Goal: Task Accomplishment & Management: Use online tool/utility

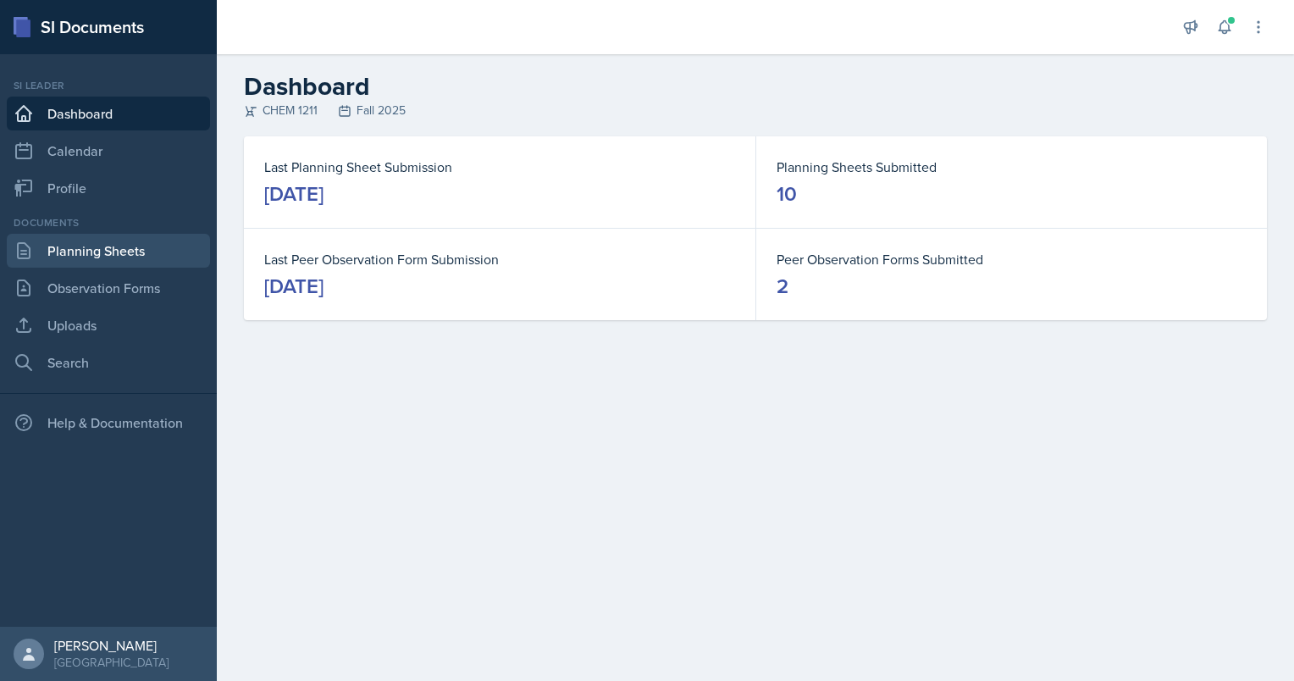
click at [97, 255] on link "Planning Sheets" at bounding box center [108, 251] width 203 height 34
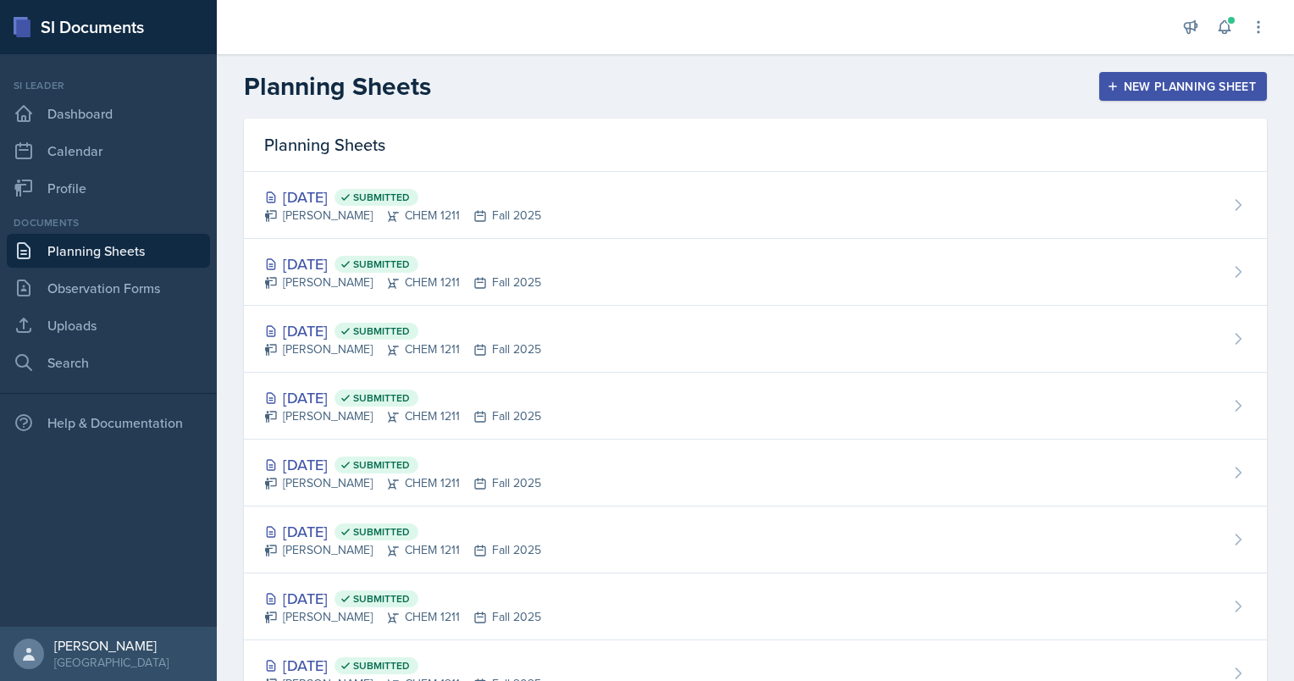
click at [1169, 91] on div "New Planning Sheet" at bounding box center [1183, 87] width 146 height 14
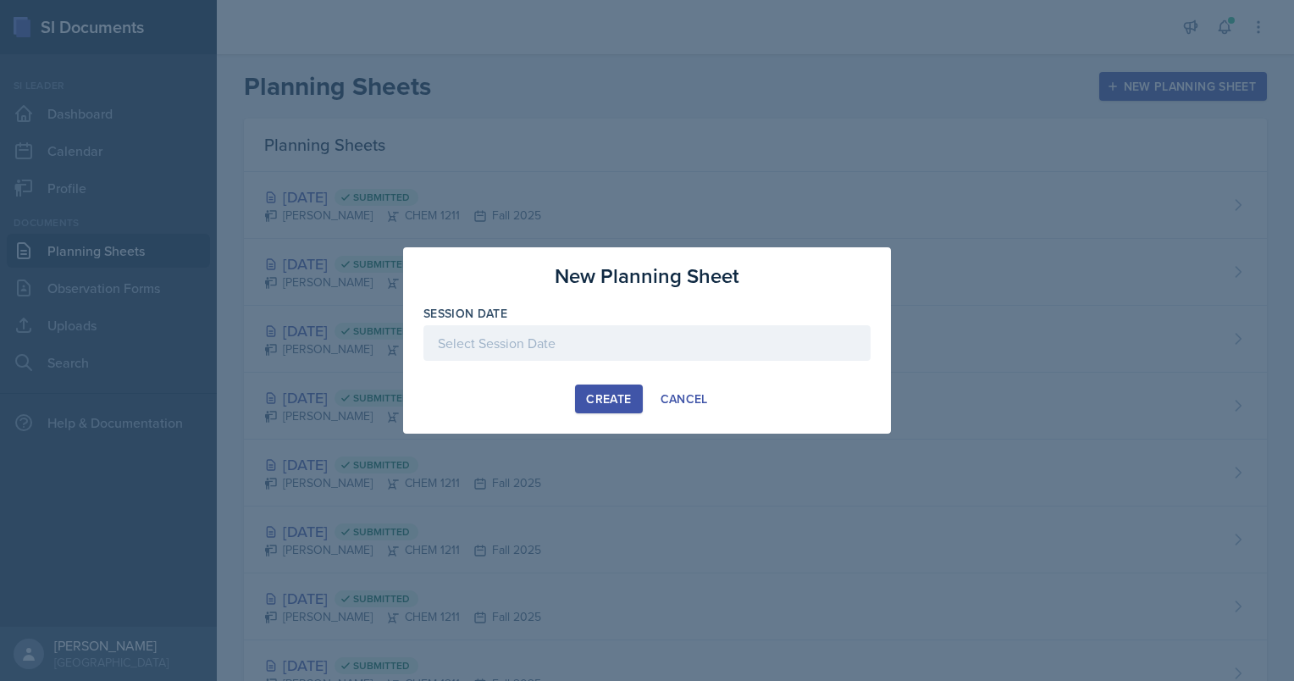
click at [545, 342] on div at bounding box center [647, 343] width 447 height 36
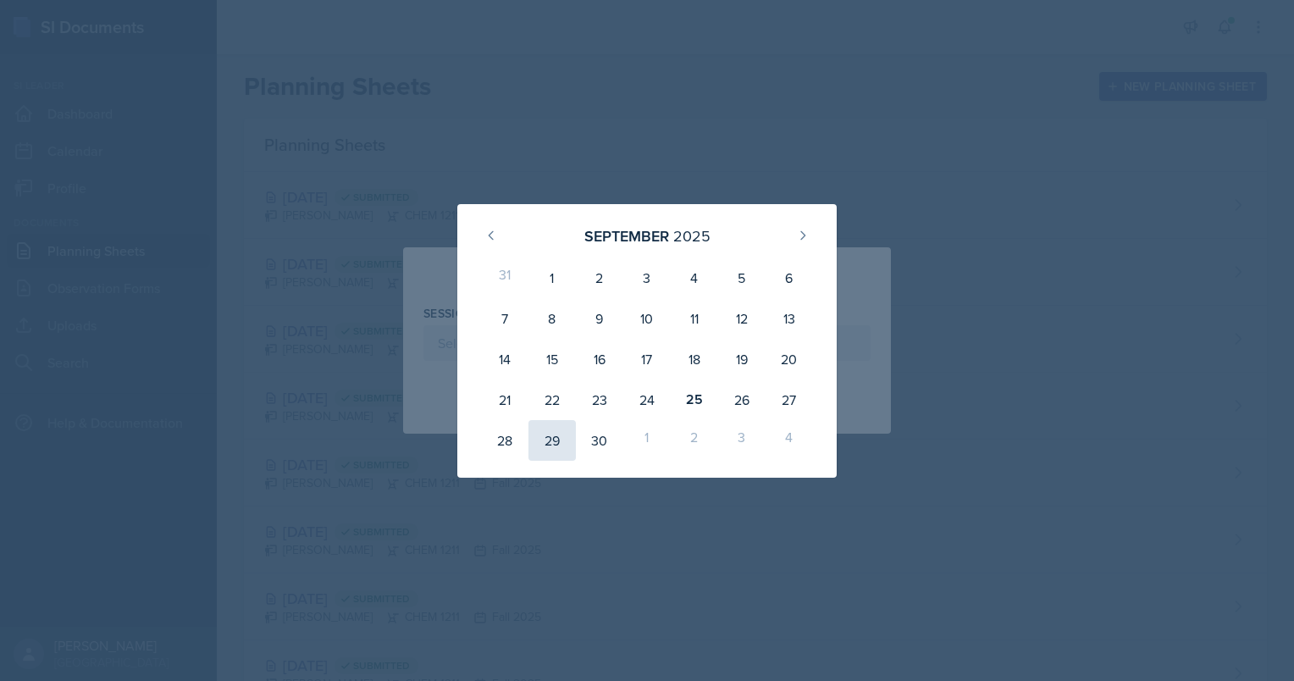
click at [562, 435] on div "29" at bounding box center [552, 440] width 47 height 41
type input "[DATE]"
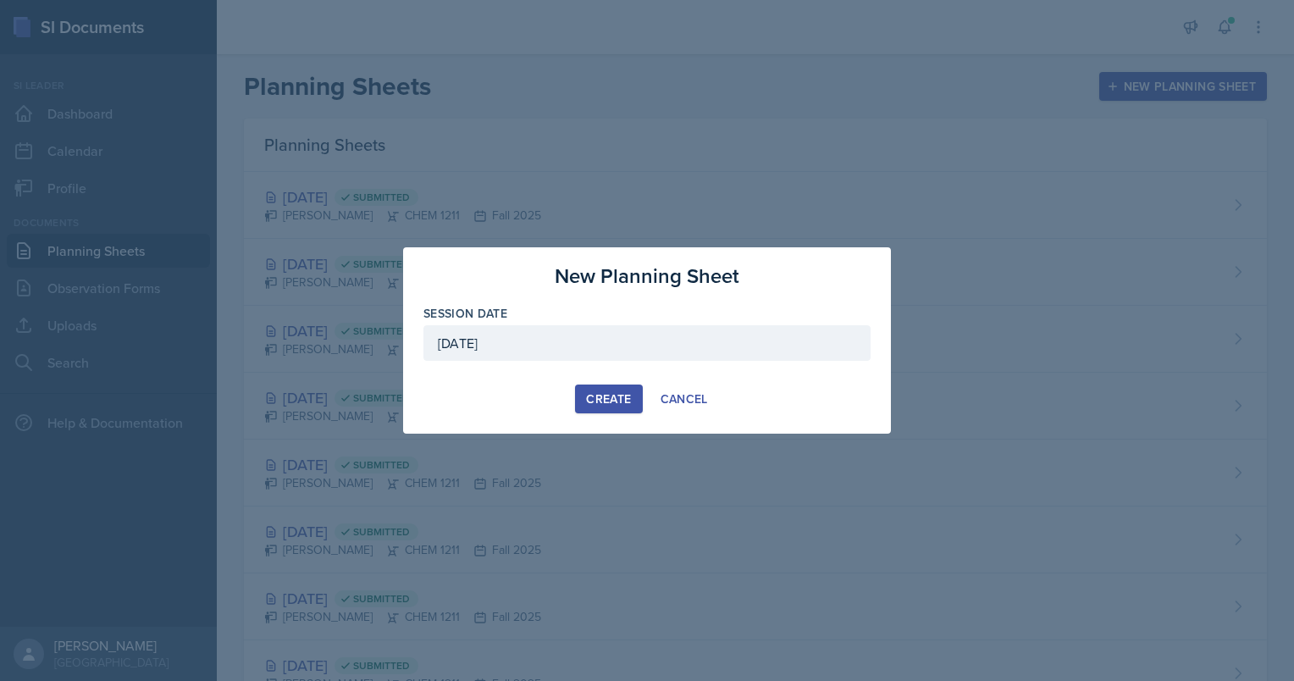
click at [621, 398] on div "Create" at bounding box center [608, 399] width 45 height 14
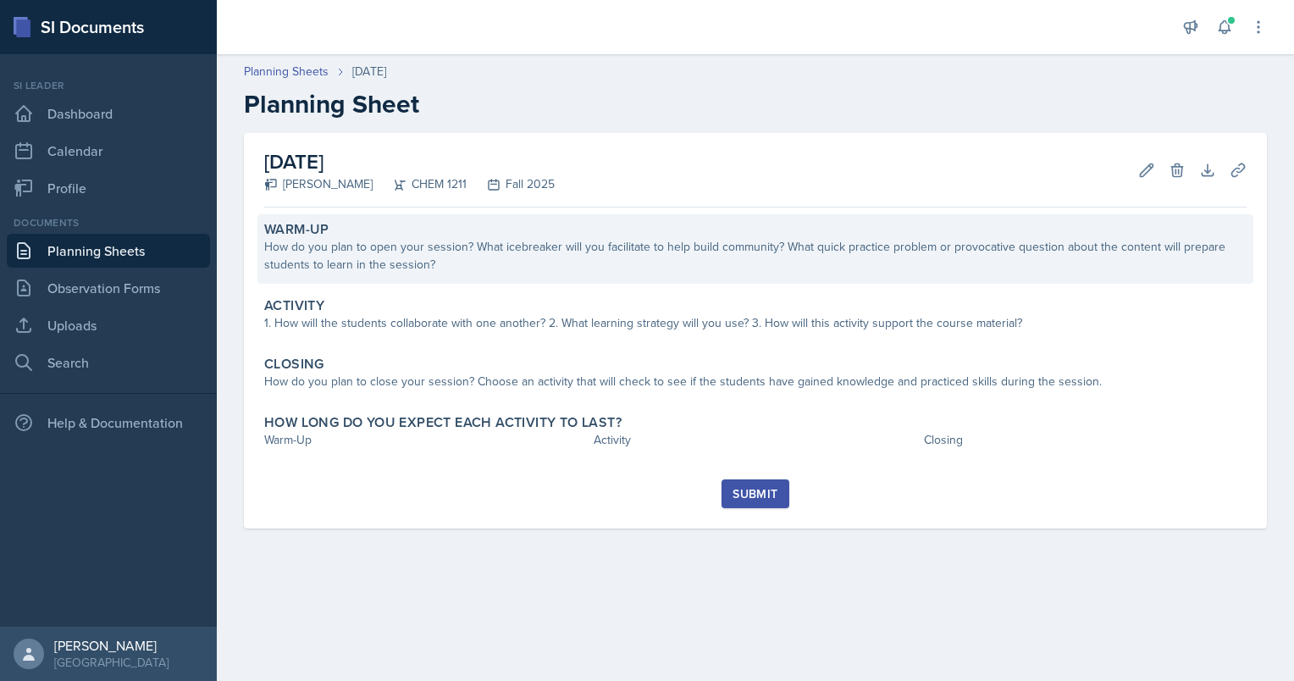
click at [307, 254] on div "How do you plan to open your session? What icebreaker will you facilitate to he…" at bounding box center [755, 256] width 983 height 36
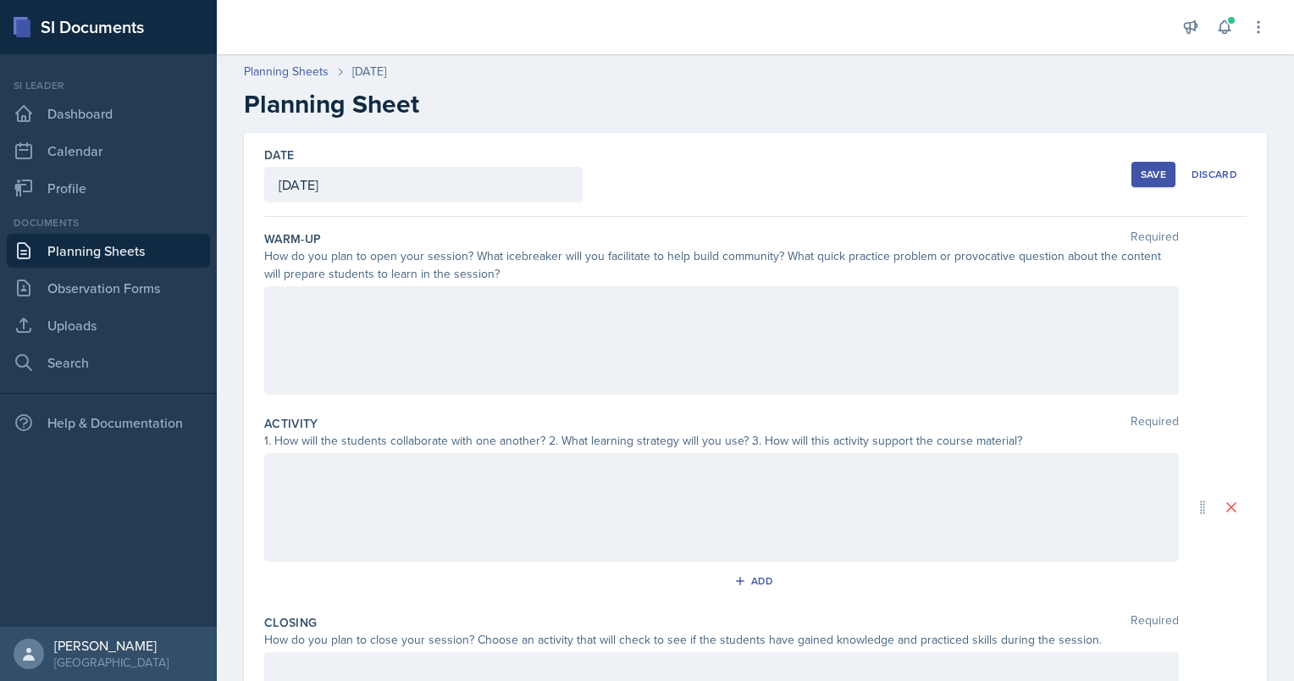
click at [366, 305] on div at bounding box center [721, 340] width 915 height 108
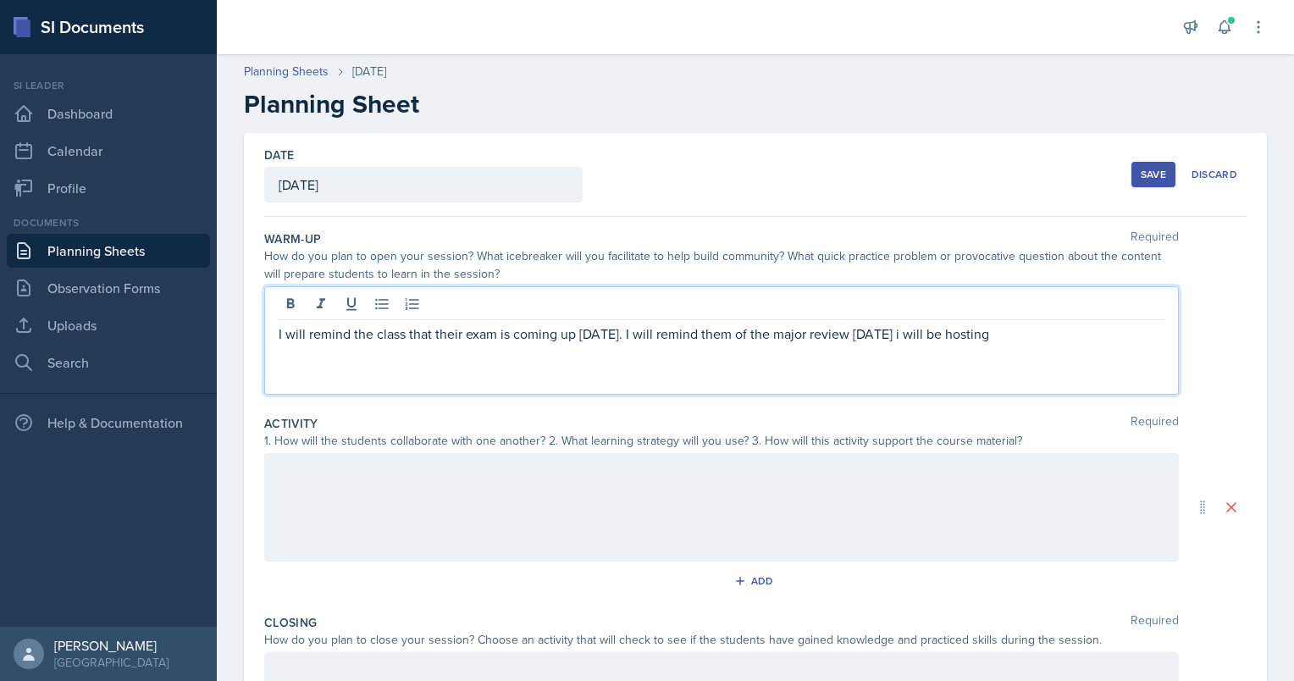
click at [955, 310] on div at bounding box center [722, 306] width 886 height 28
click at [969, 335] on p "I will remind the class that their exam is coming up [DATE]. I will remind them…" at bounding box center [722, 334] width 886 height 20
click at [1080, 339] on p "I will remind the class that their exam is coming up [DATE]. I will remind them…" at bounding box center [722, 334] width 886 height 20
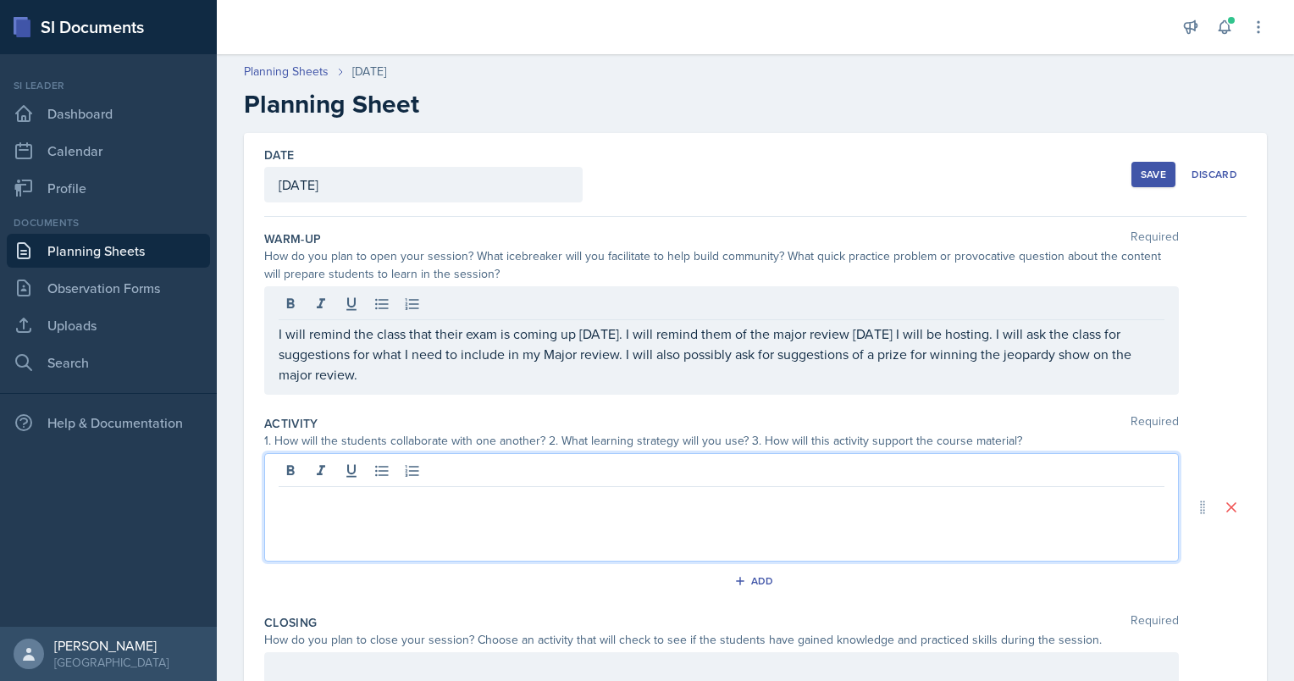
click at [627, 467] on div at bounding box center [721, 507] width 915 height 108
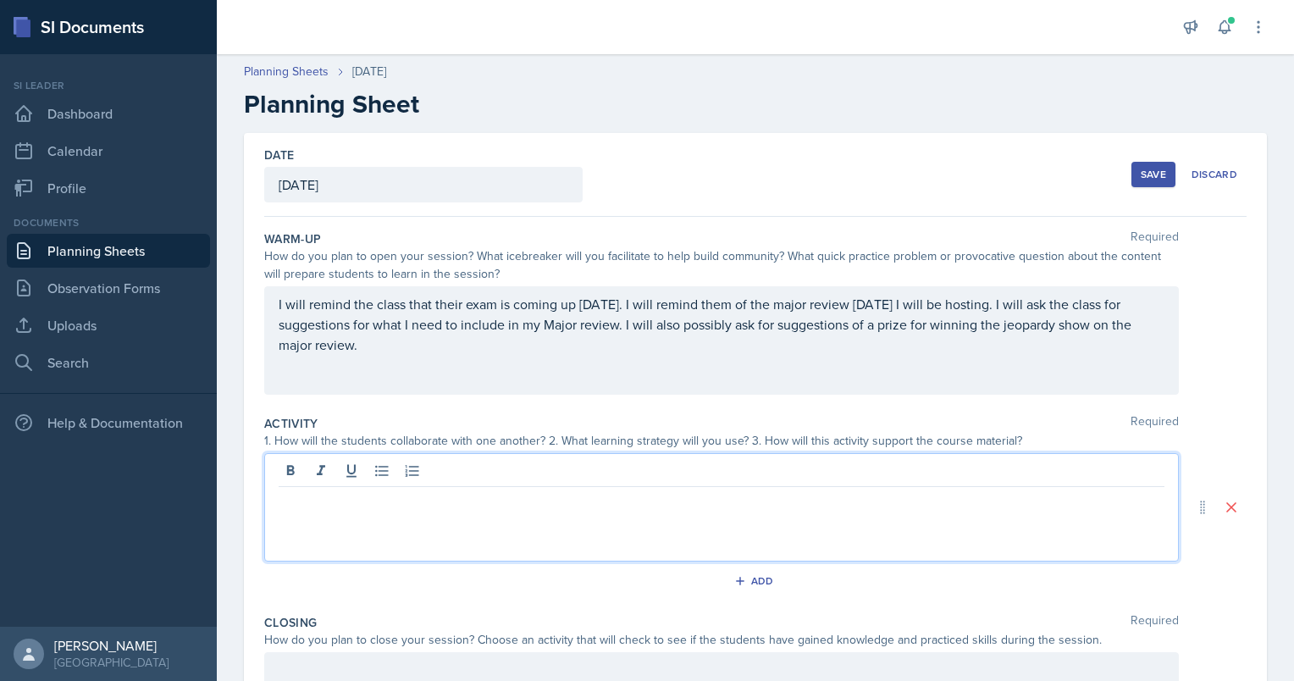
scroll to position [241, 0]
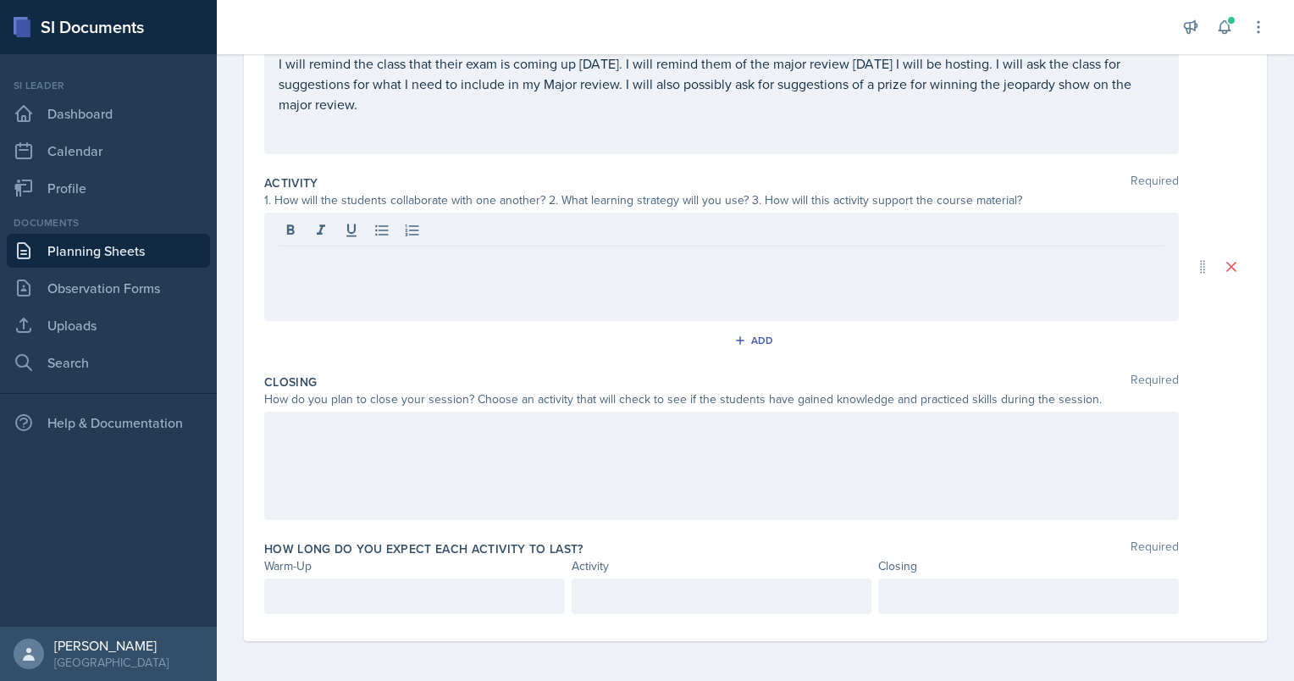
click at [413, 491] on div at bounding box center [721, 466] width 915 height 108
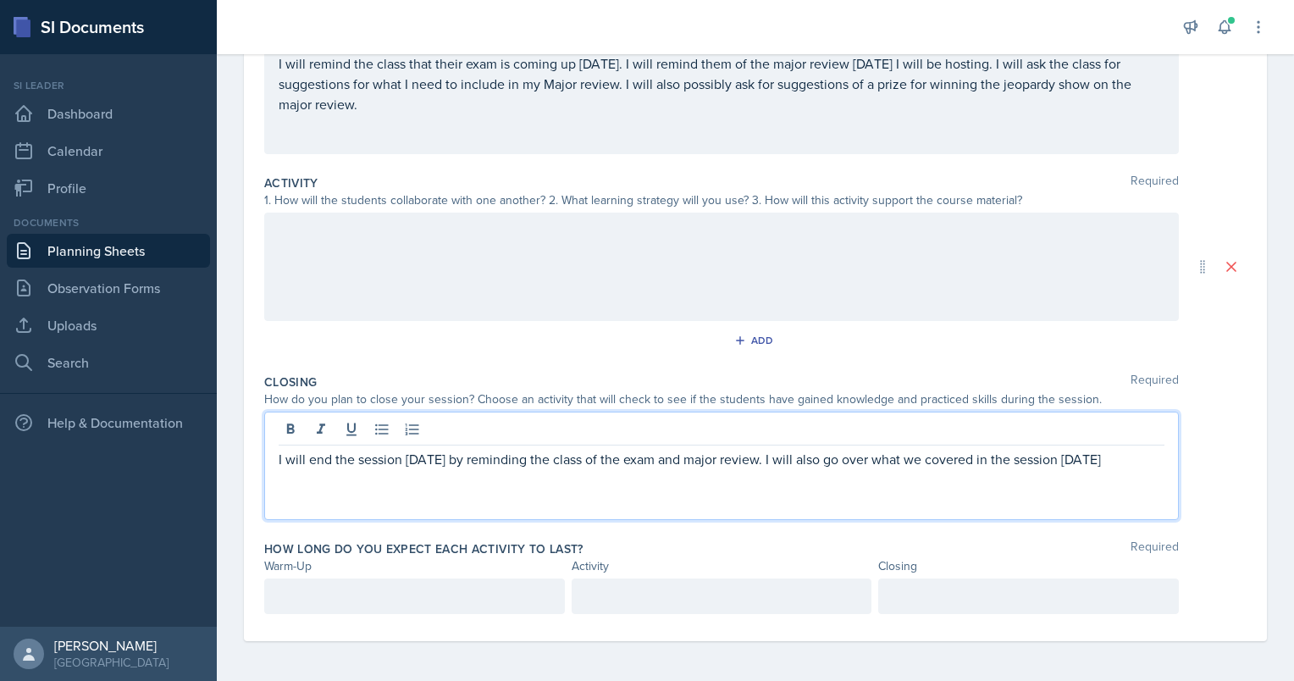
click at [1108, 463] on p "I will end the session [DATE] by reminding the class of the exam and major revi…" at bounding box center [722, 459] width 886 height 20
click at [974, 579] on div at bounding box center [1028, 597] width 301 height 36
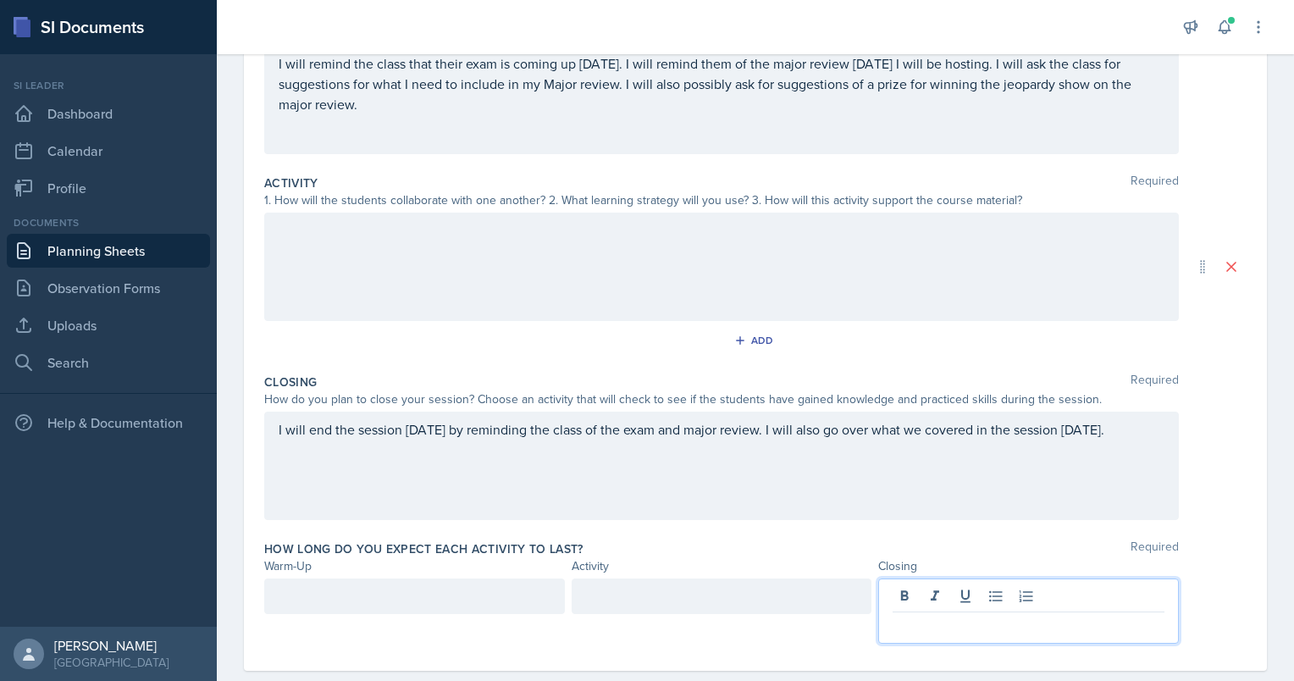
scroll to position [269, 0]
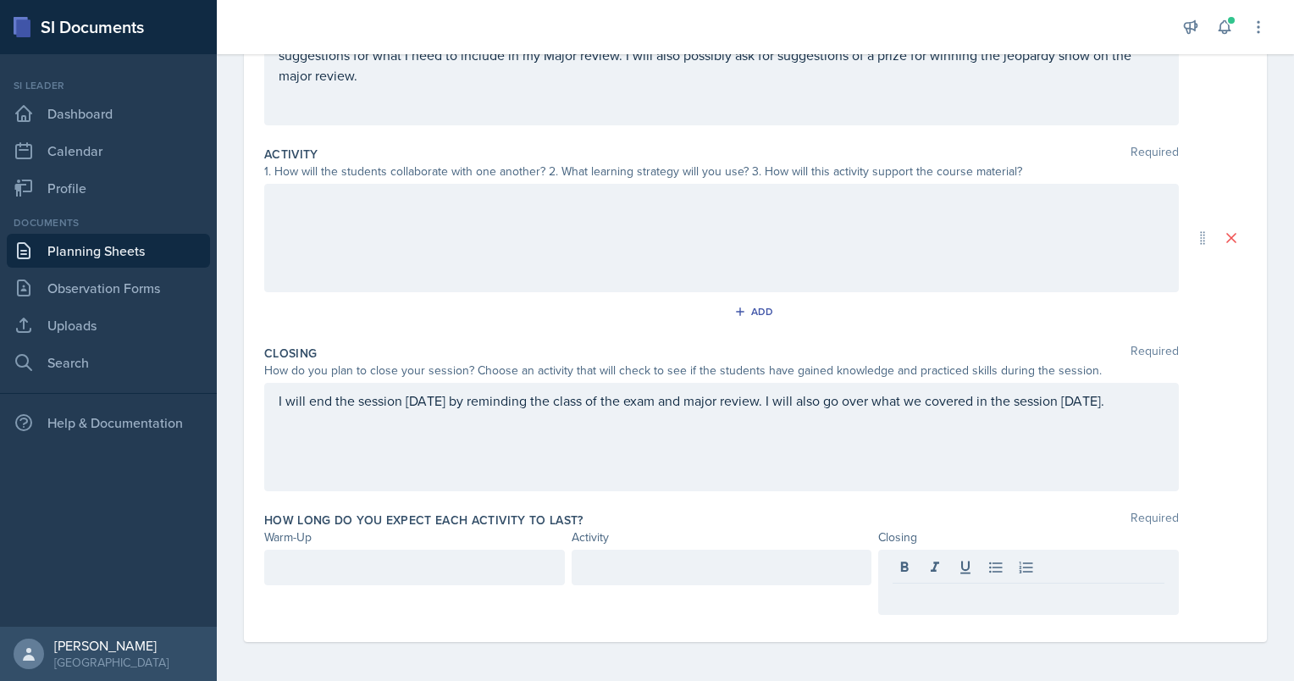
click at [974, 579] on div at bounding box center [1029, 570] width 272 height 28
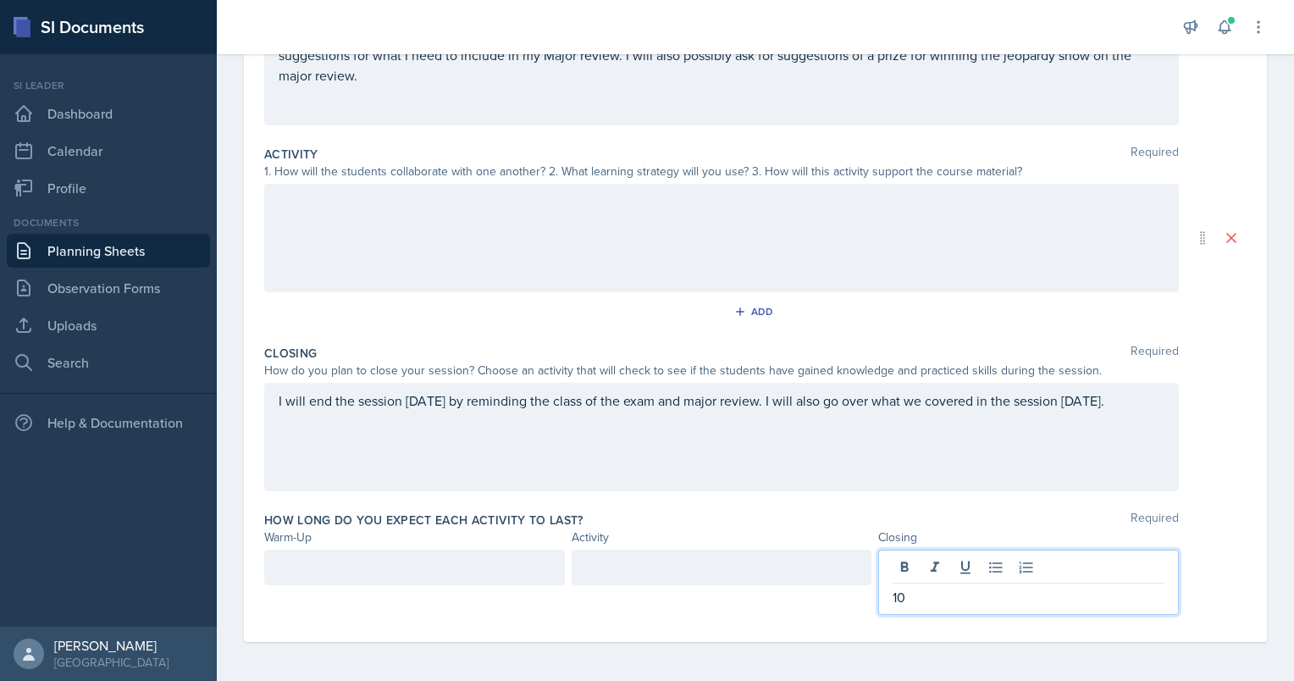
click at [435, 585] on div at bounding box center [414, 582] width 301 height 65
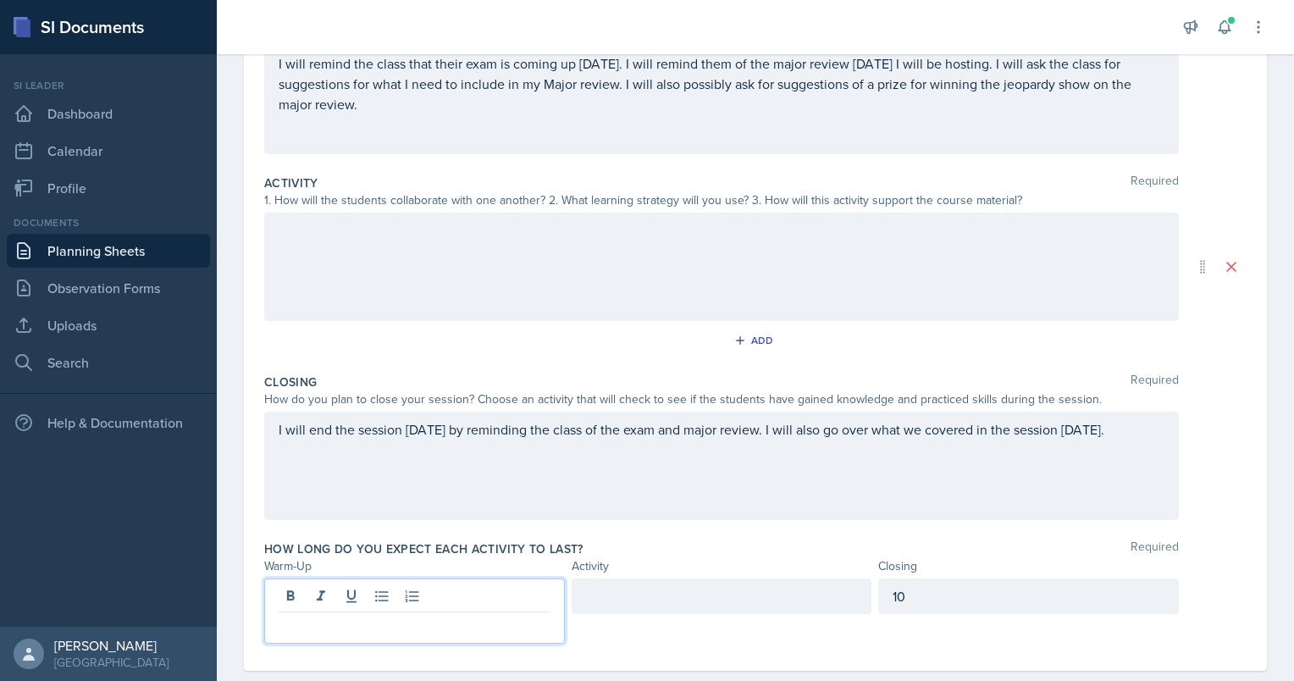
click at [435, 616] on p at bounding box center [415, 626] width 272 height 20
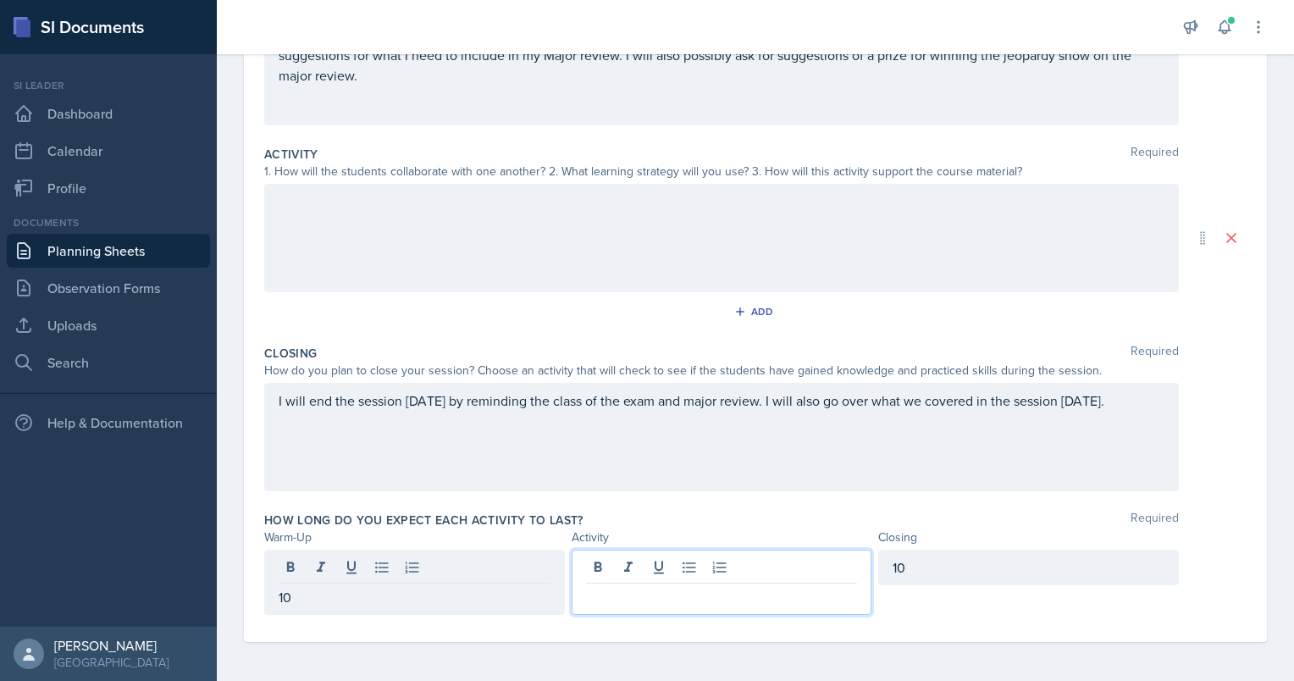
click at [704, 569] on div at bounding box center [722, 582] width 301 height 65
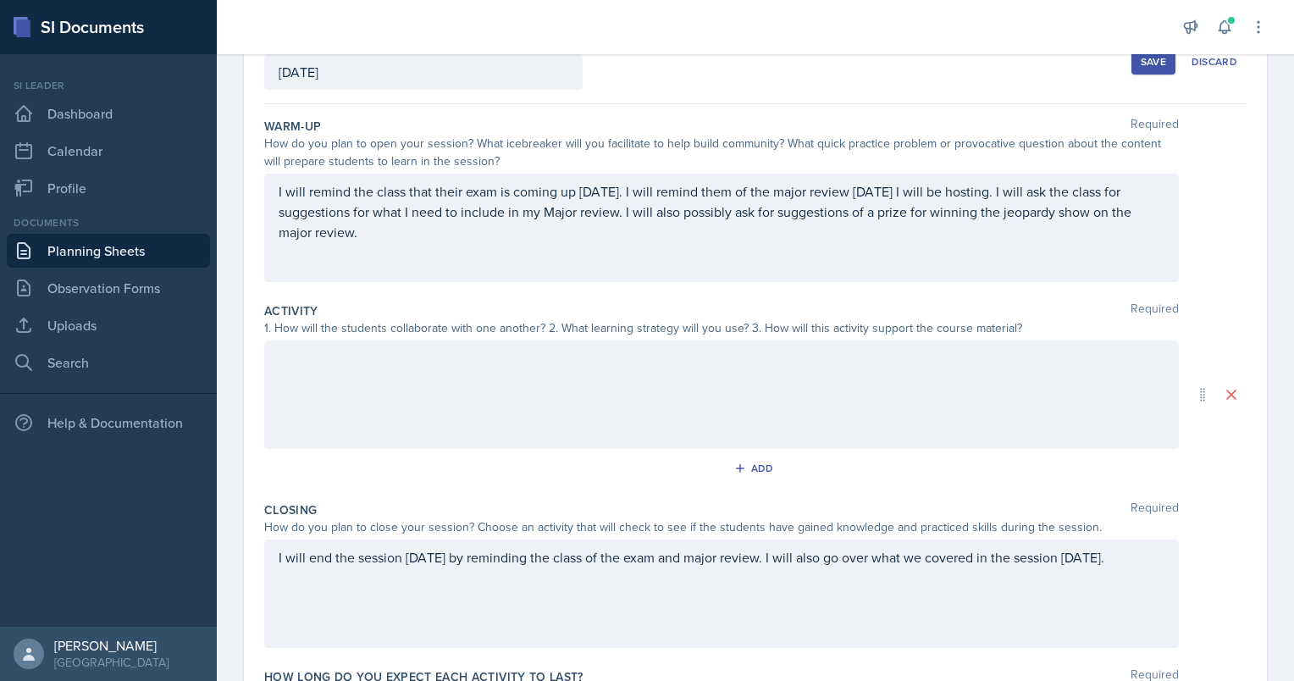
click at [238, 389] on div "Date [DATE] [DATE] 31 1 2 3 4 5 6 7 8 9 10 11 12 13 14 15 16 17 18 19 20 21 22 …" at bounding box center [755, 429] width 1077 height 819
click at [307, 390] on div at bounding box center [721, 394] width 915 height 108
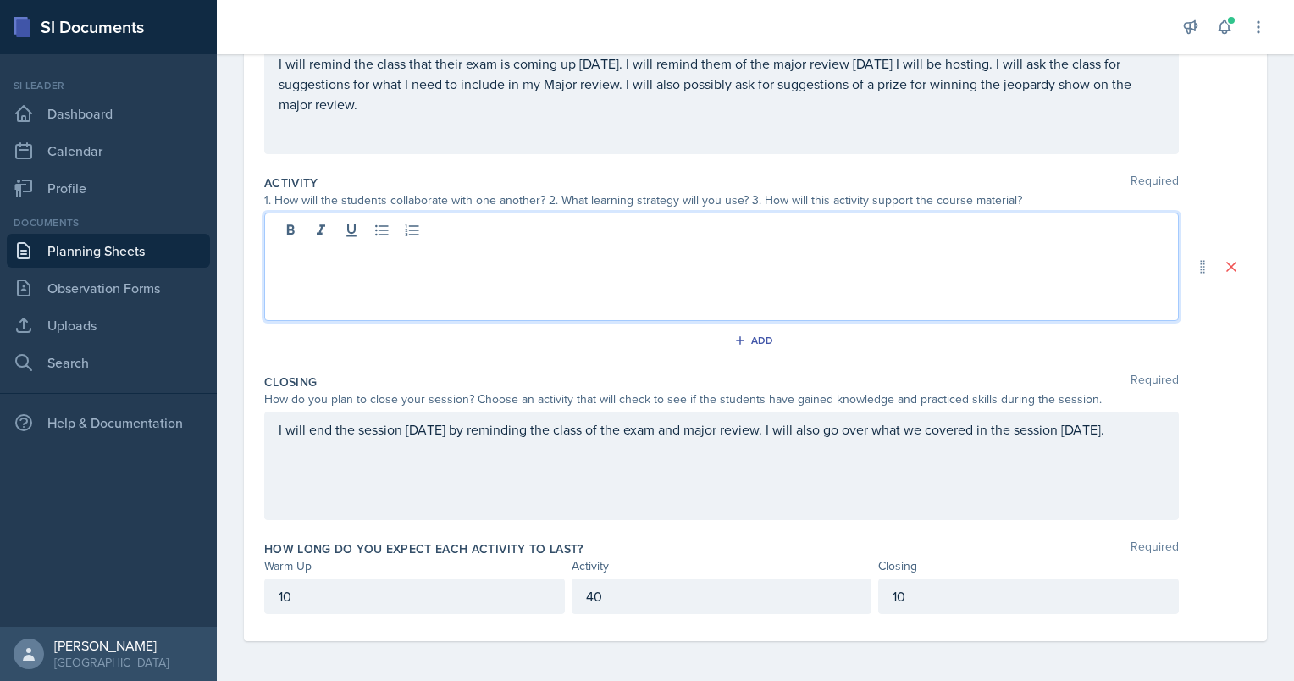
scroll to position [0, 0]
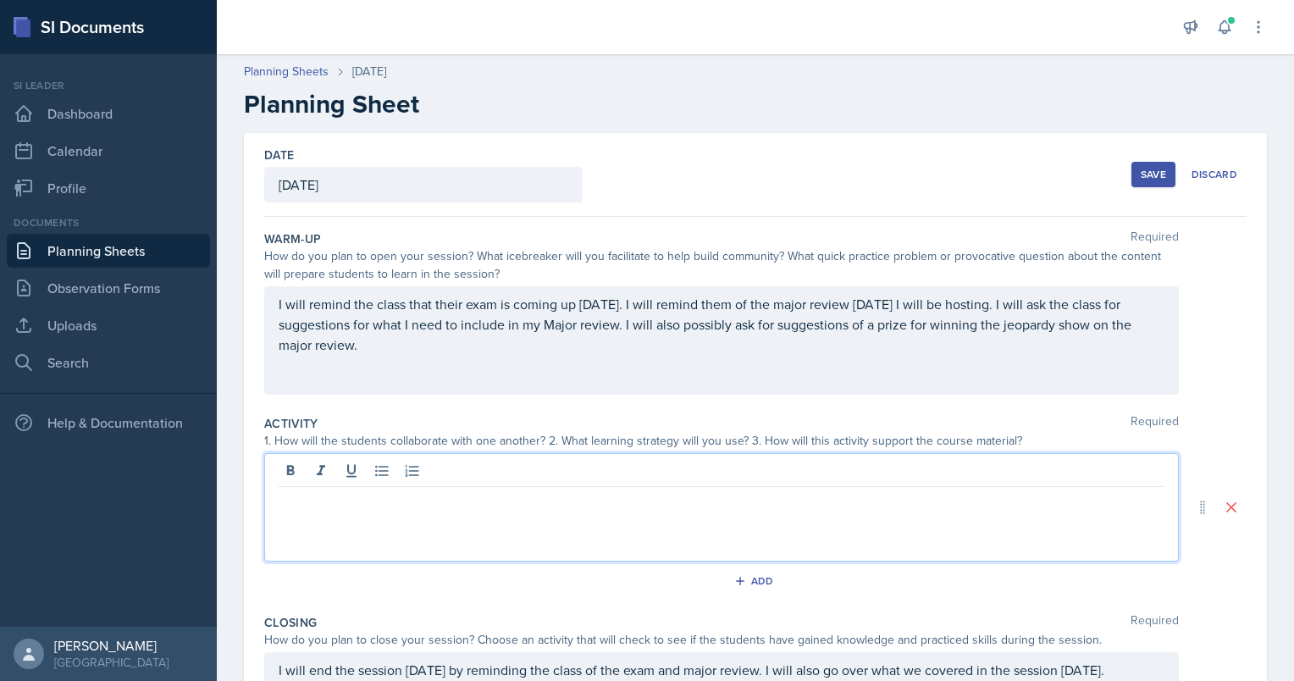
click at [1142, 174] on div "Save" at bounding box center [1153, 175] width 25 height 14
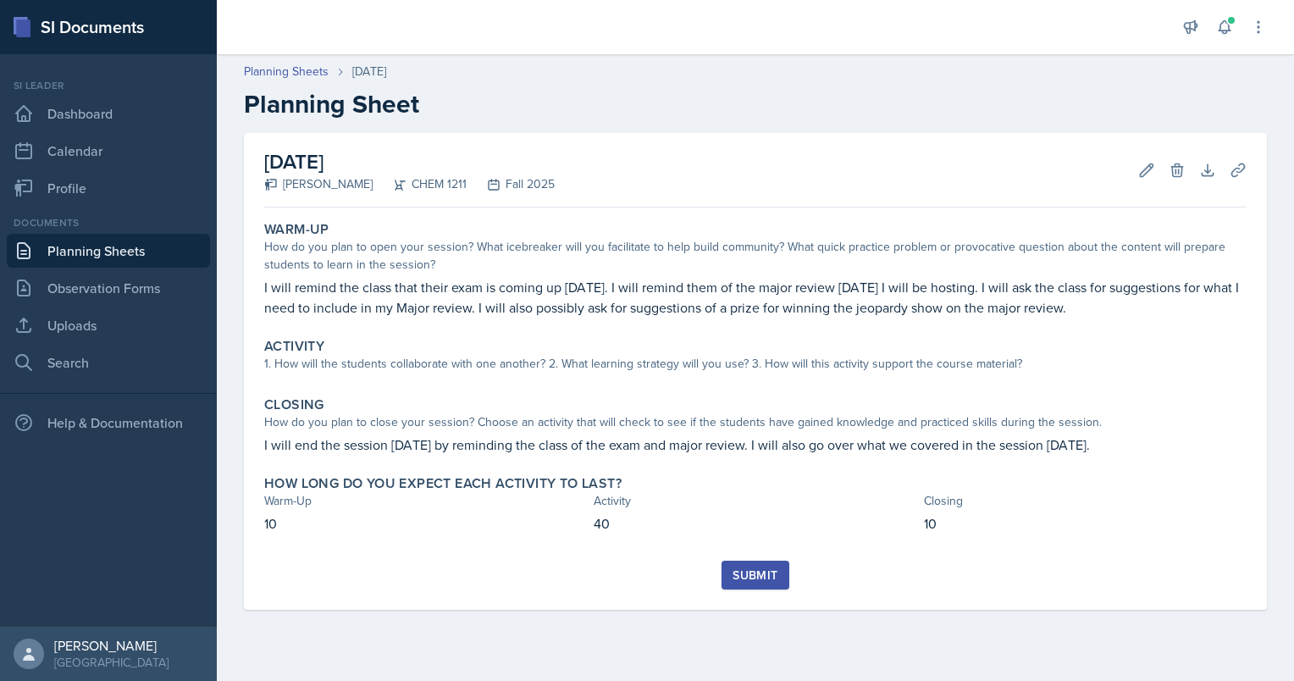
click at [97, 255] on link "Planning Sheets" at bounding box center [108, 251] width 203 height 34
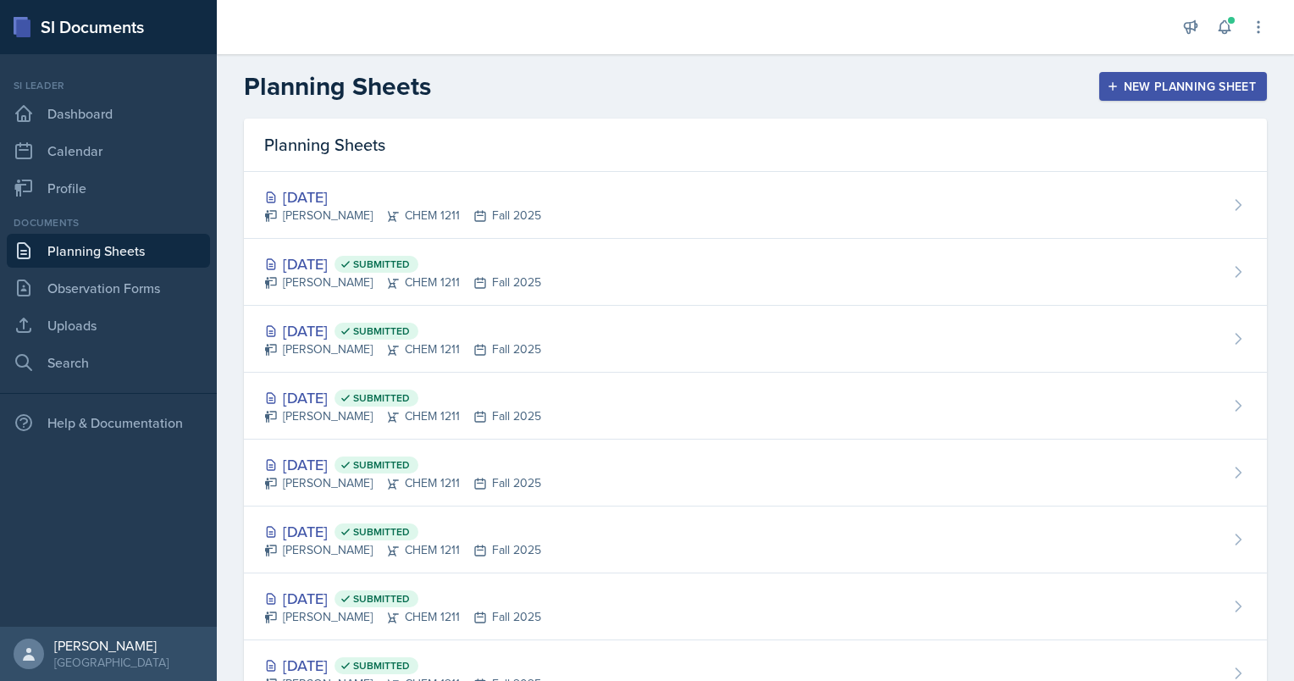
click at [1136, 81] on div "New Planning Sheet" at bounding box center [1183, 87] width 146 height 14
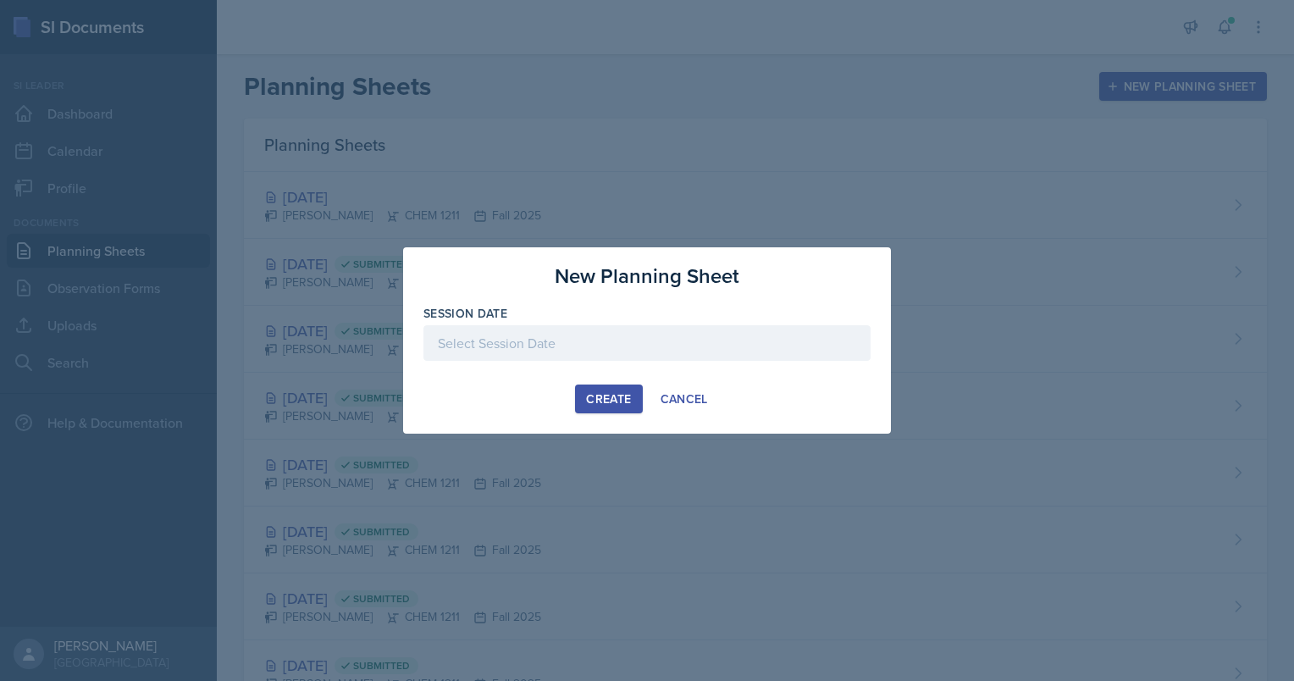
click at [590, 364] on div at bounding box center [647, 369] width 447 height 17
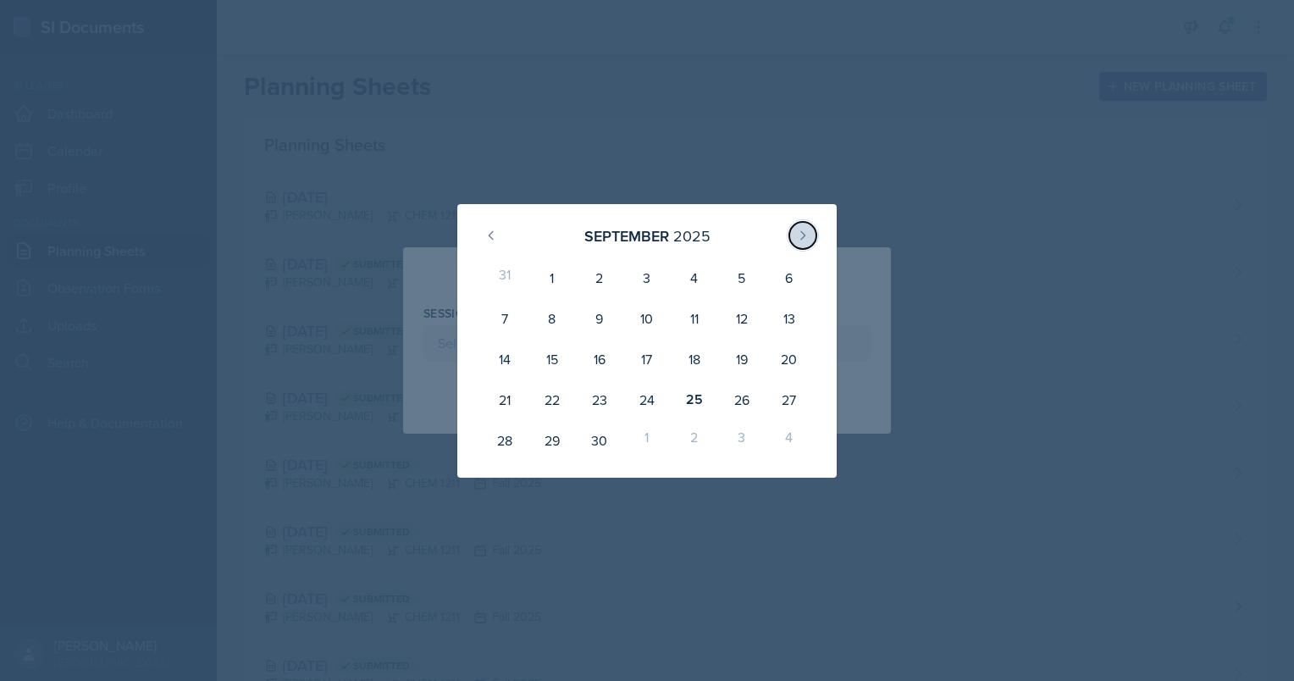
click at [793, 244] on button at bounding box center [802, 235] width 27 height 27
click at [651, 276] on div "1" at bounding box center [646, 277] width 47 height 41
type input "[DATE]"
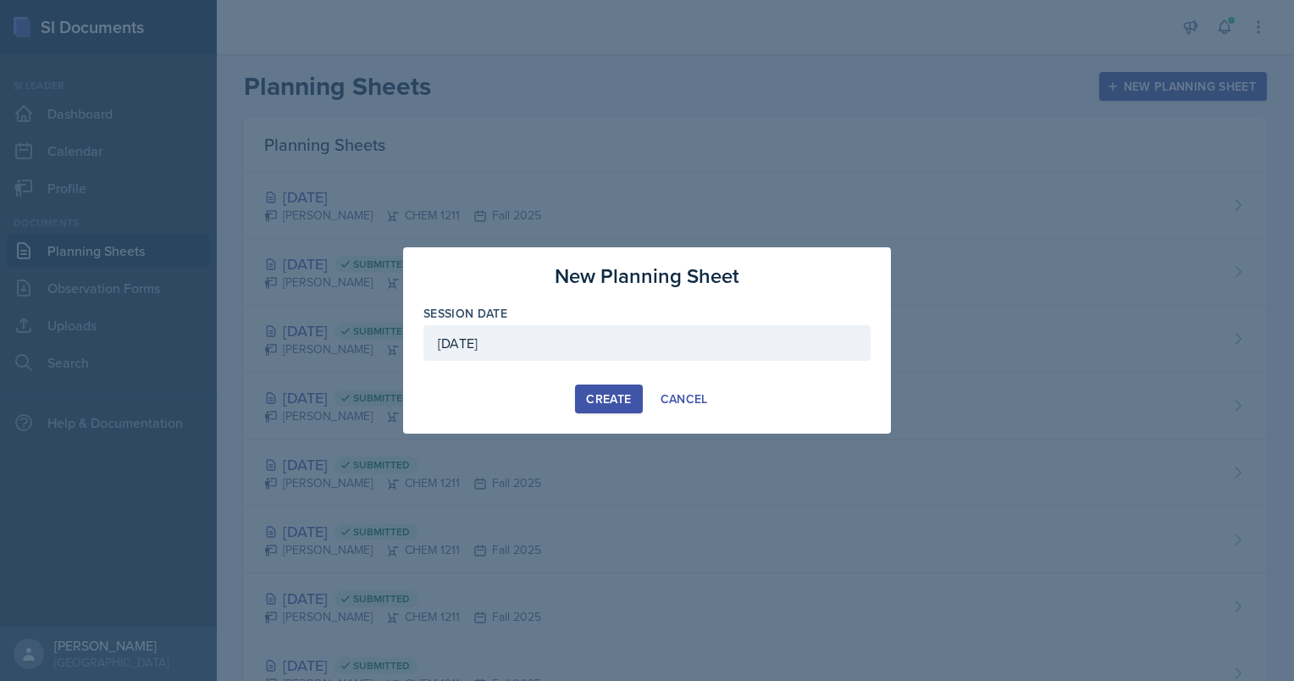
click at [602, 394] on div "Create" at bounding box center [608, 399] width 45 height 14
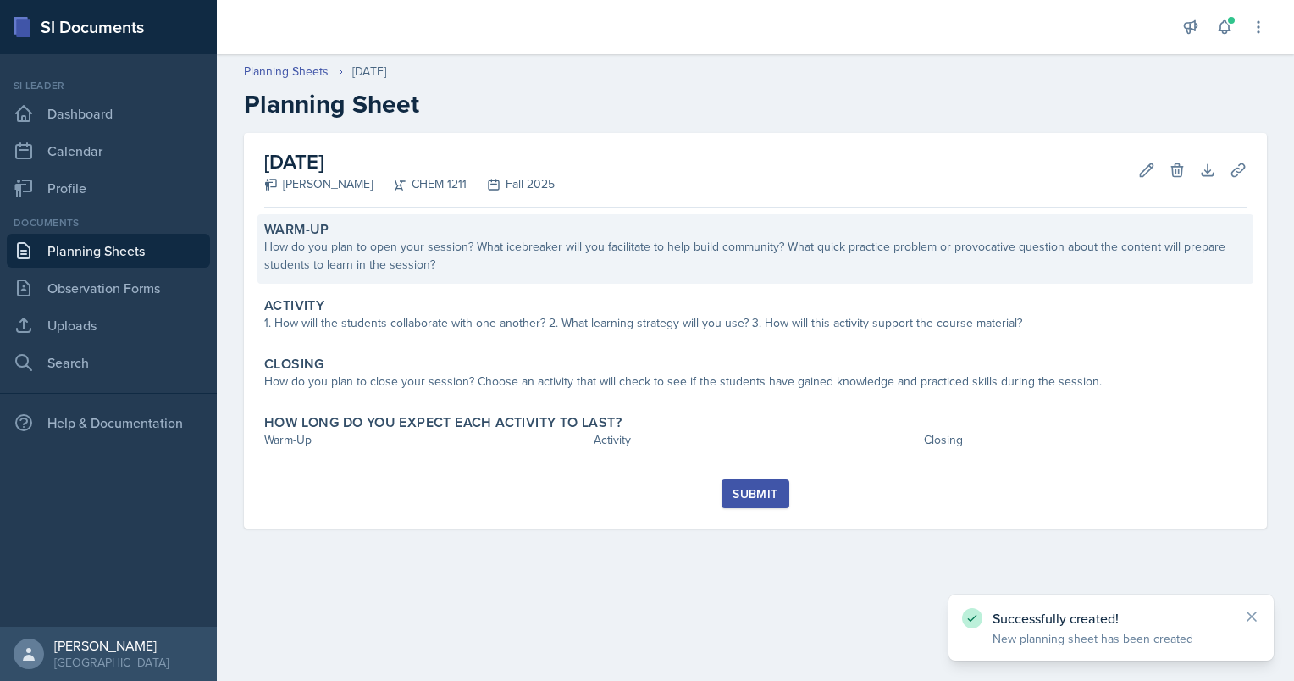
click at [375, 262] on div "How do you plan to open your session? What icebreaker will you facilitate to he…" at bounding box center [755, 256] width 983 height 36
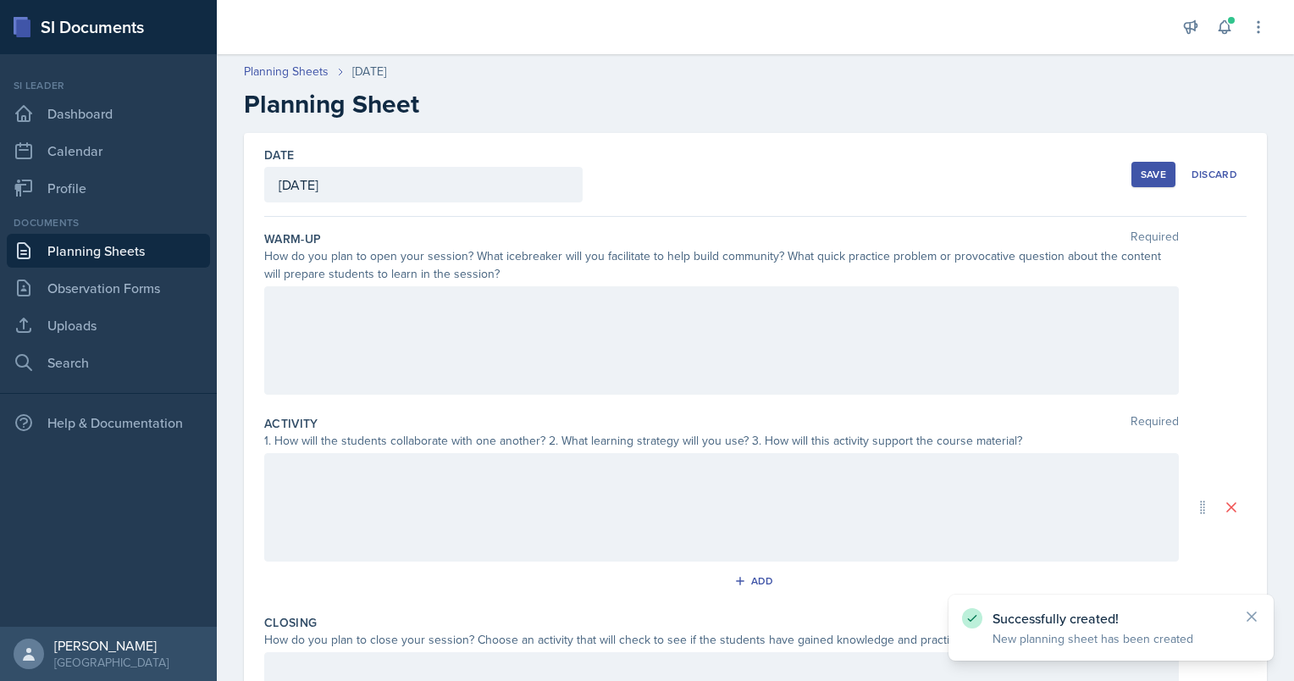
click at [364, 342] on div at bounding box center [721, 340] width 915 height 108
